Goal: Task Accomplishment & Management: Manage account settings

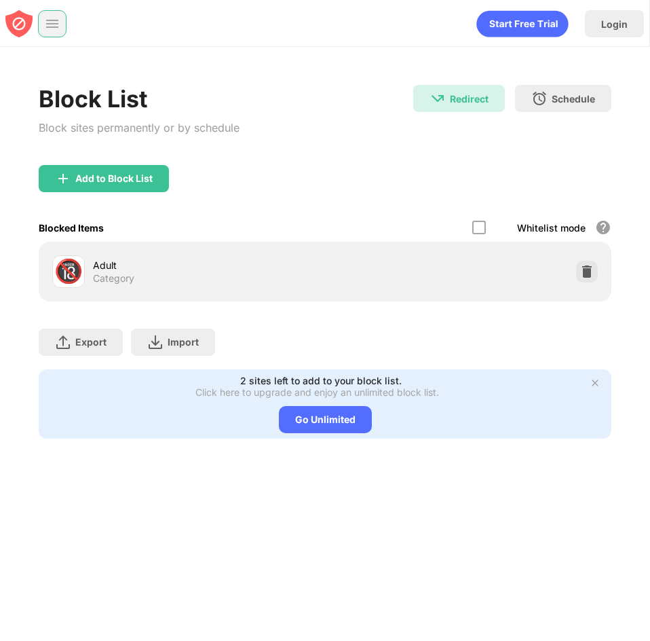
click at [52, 25] on img at bounding box center [52, 24] width 14 height 14
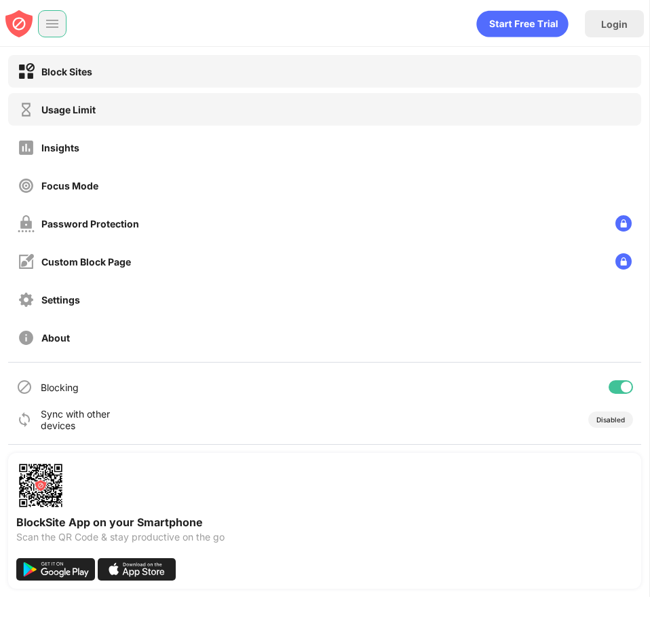
click at [118, 111] on div "Usage Limit" at bounding box center [324, 109] width 633 height 33
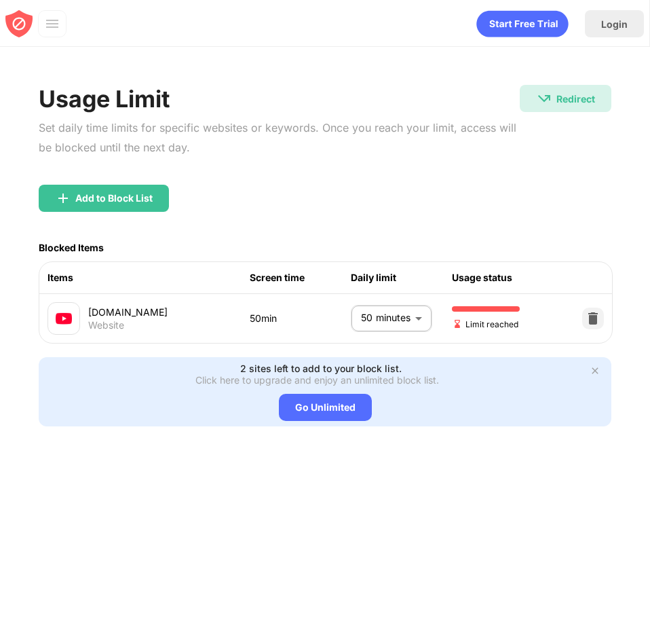
click at [399, 333] on body "Login Block Sites Usage Limit Insights Focus Mode Password Protection Custom Bl…" at bounding box center [325, 320] width 650 height 641
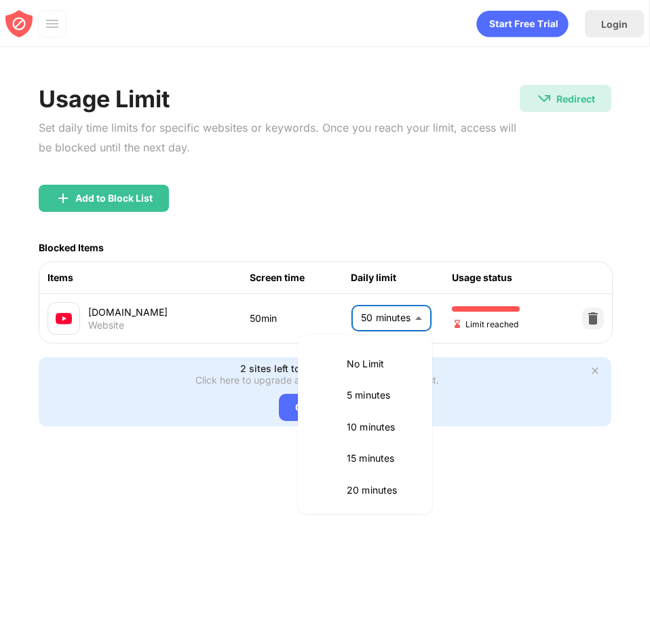
scroll to position [255, 0]
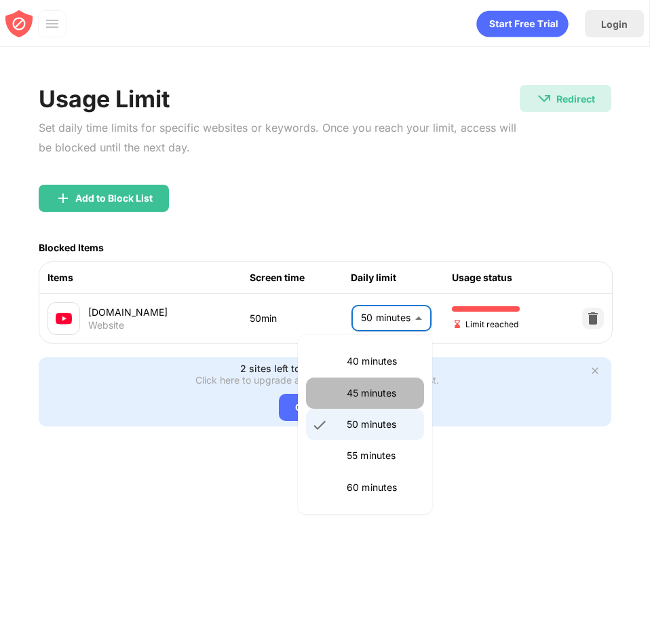
click at [396, 403] on li "45 minutes" at bounding box center [365, 392] width 118 height 31
type input "**"
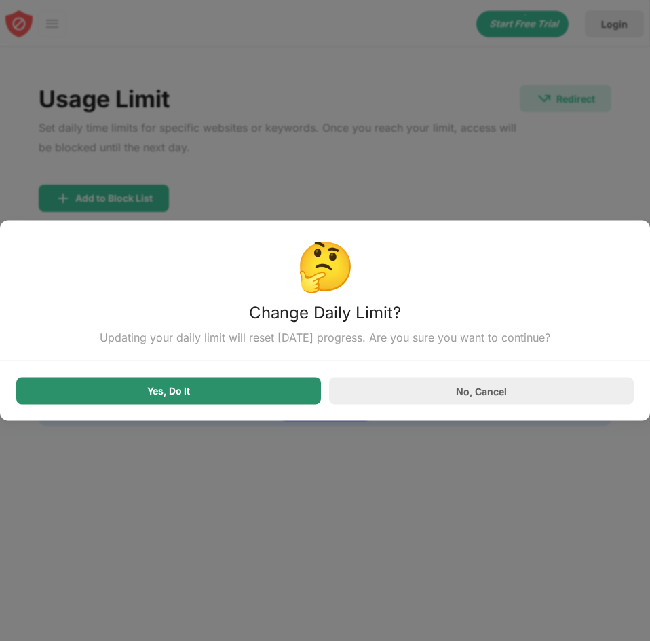
click at [267, 394] on div "Yes, Do It" at bounding box center [168, 390] width 305 height 27
